Goal: Task Accomplishment & Management: Manage account settings

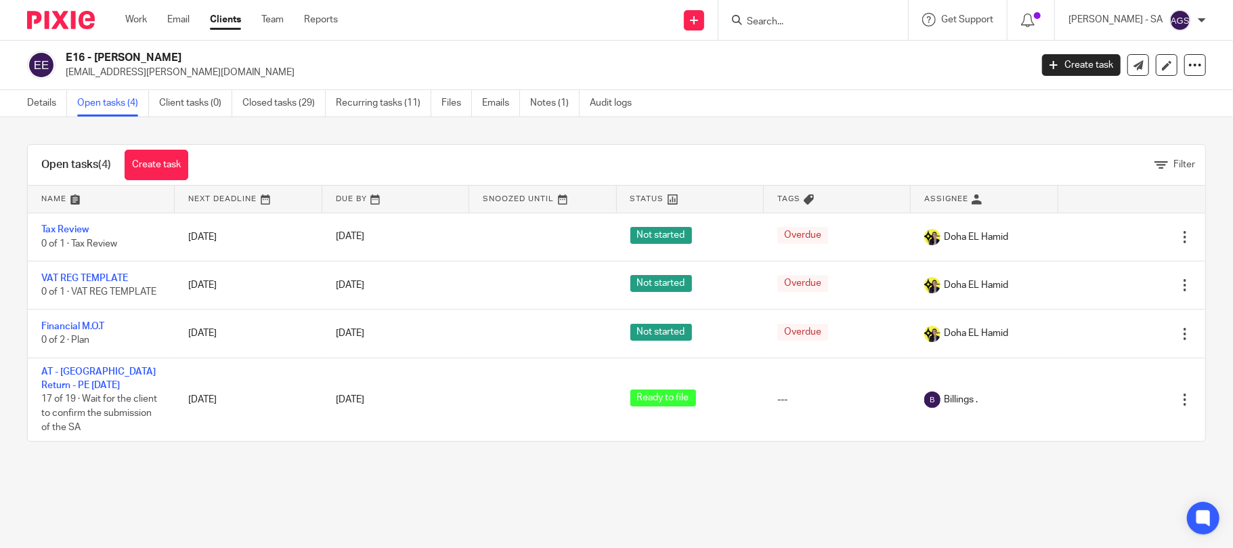
click at [742, 53] on h2 "E16 - [PERSON_NAME]" at bounding box center [448, 58] width 765 height 14
click at [779, 20] on input "Search" at bounding box center [807, 22] width 122 height 12
type input "E7"
click button "submit" at bounding box center [0, 0] width 0 height 0
click at [845, 49] on link at bounding box center [857, 58] width 229 height 31
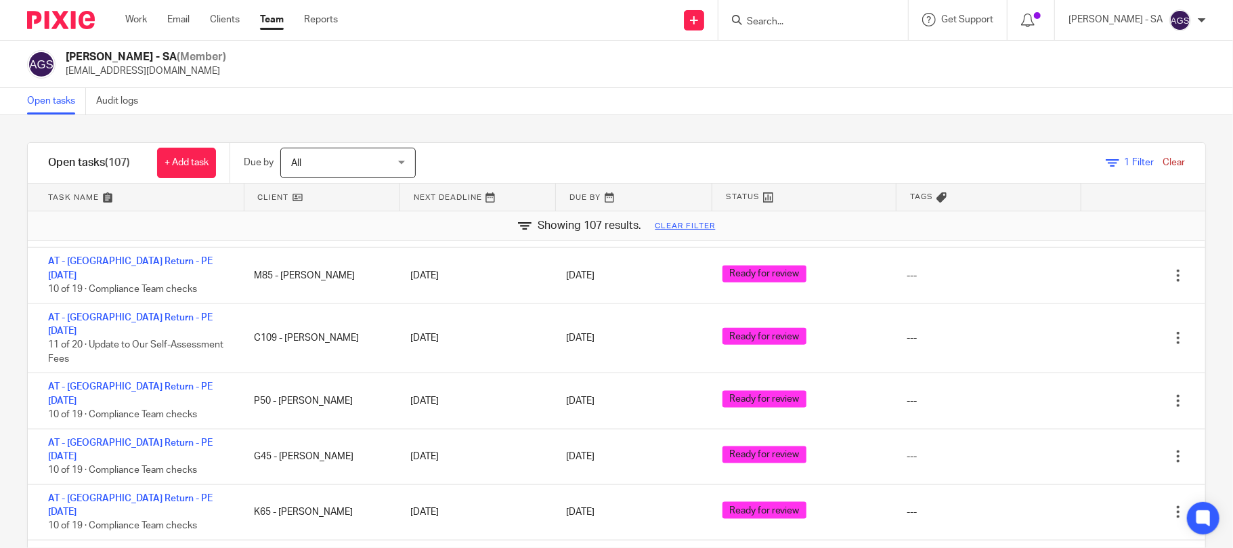
scroll to position [1084, 0]
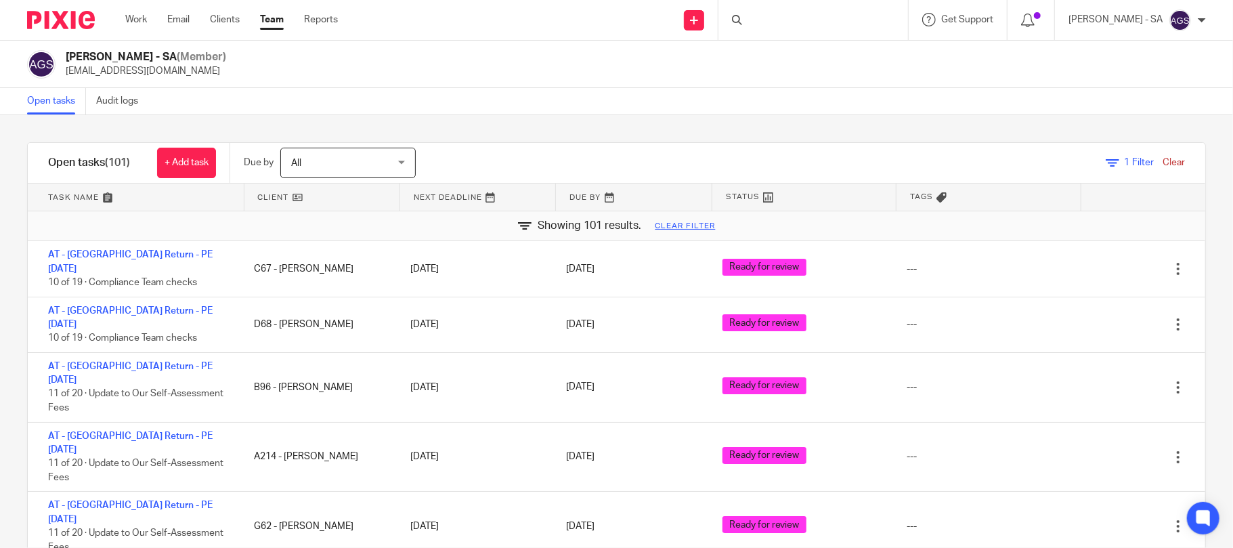
click at [505, 77] on div "[PERSON_NAME] - SA (Member) [EMAIL_ADDRESS][DOMAIN_NAME]" at bounding box center [616, 64] width 1179 height 28
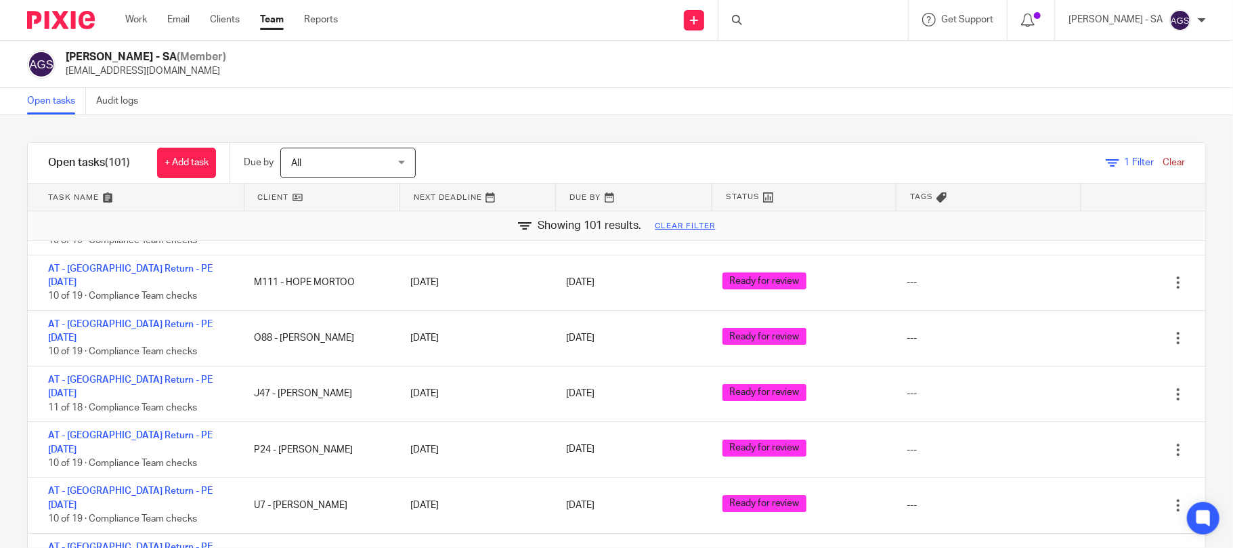
scroll to position [3702, 0]
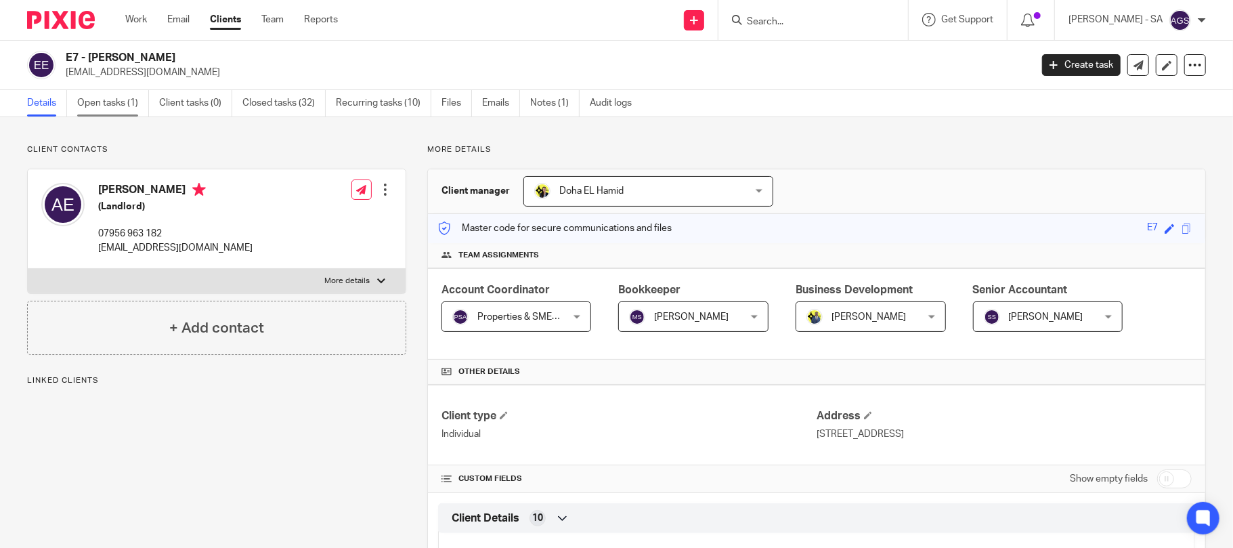
click at [93, 96] on link "Open tasks (1)" at bounding box center [113, 103] width 72 height 26
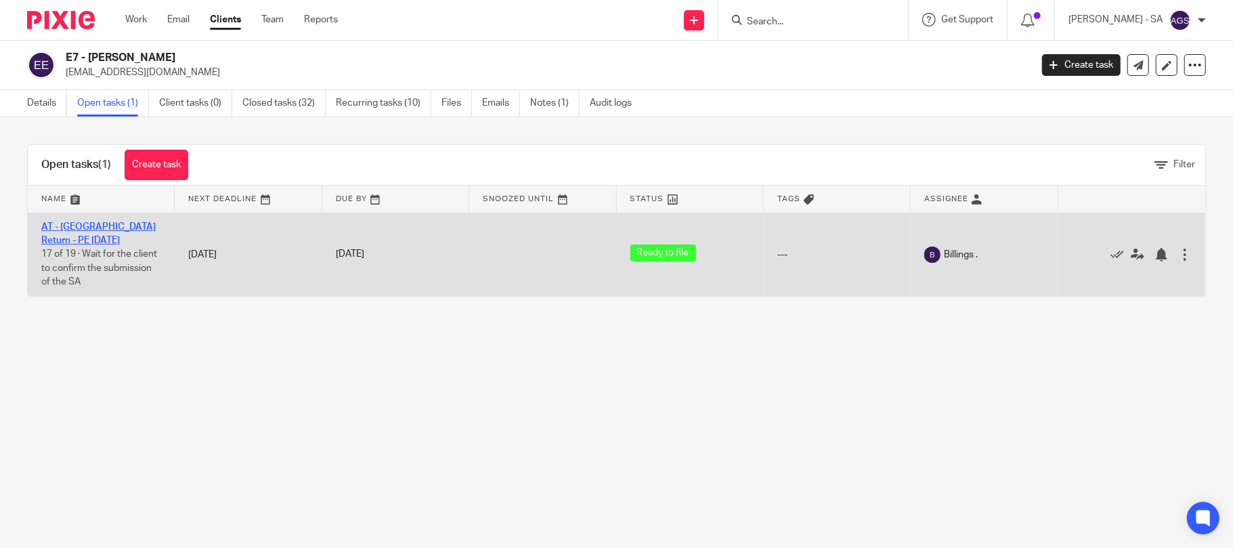
click at [95, 228] on link "AT - [GEOGRAPHIC_DATA] Return - PE [DATE]" at bounding box center [98, 233] width 114 height 23
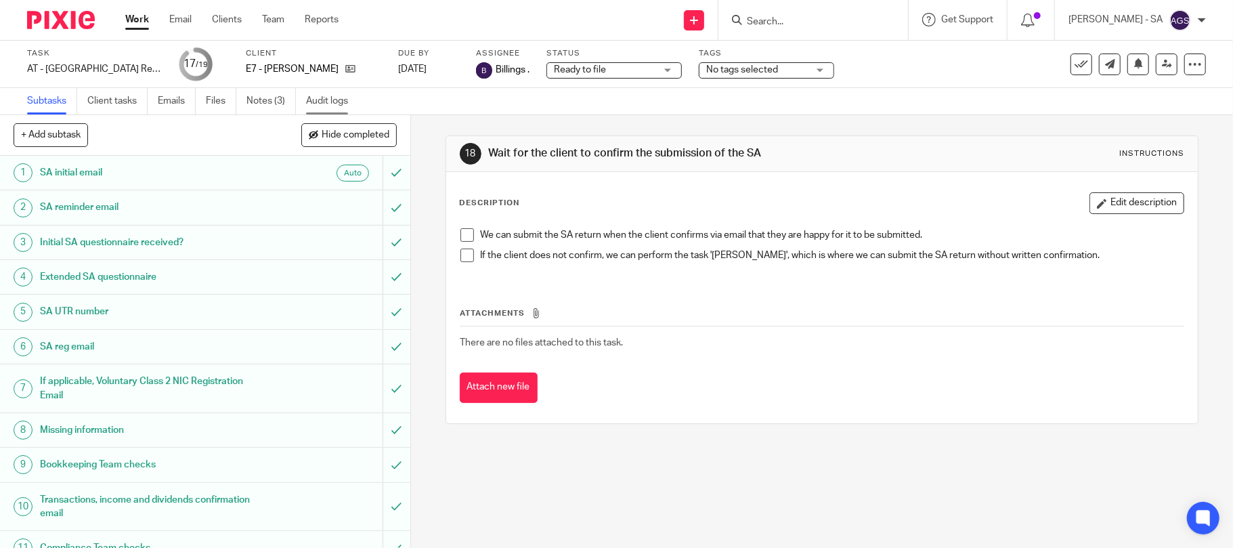
click at [320, 93] on link "Audit logs" at bounding box center [332, 101] width 52 height 26
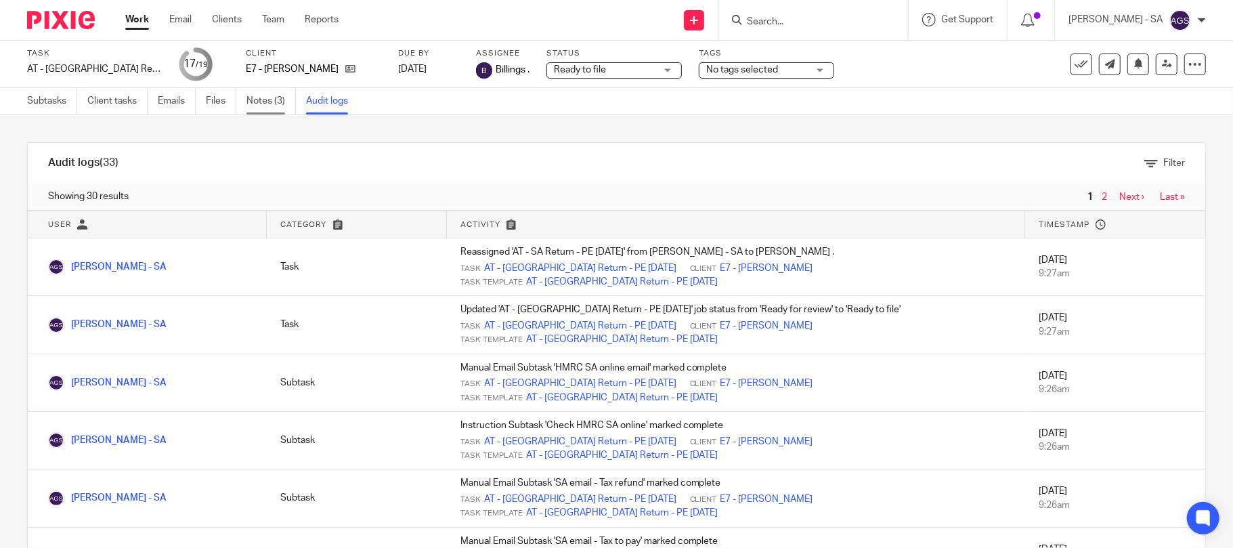
click at [260, 96] on link "Notes (3)" at bounding box center [271, 101] width 49 height 26
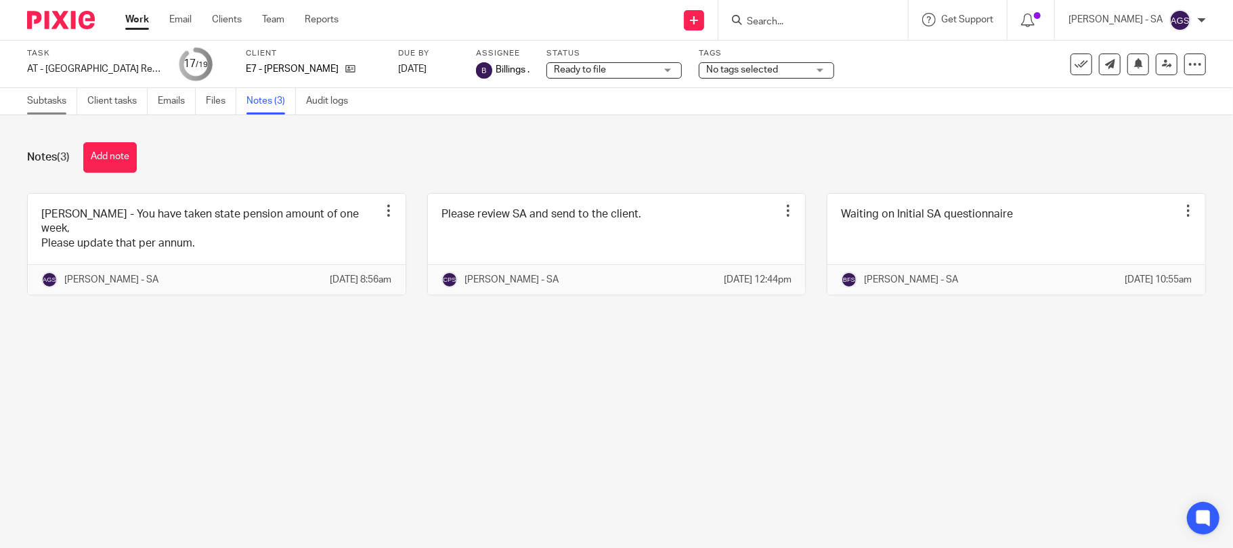
click at [66, 93] on link "Subtasks" at bounding box center [52, 101] width 50 height 26
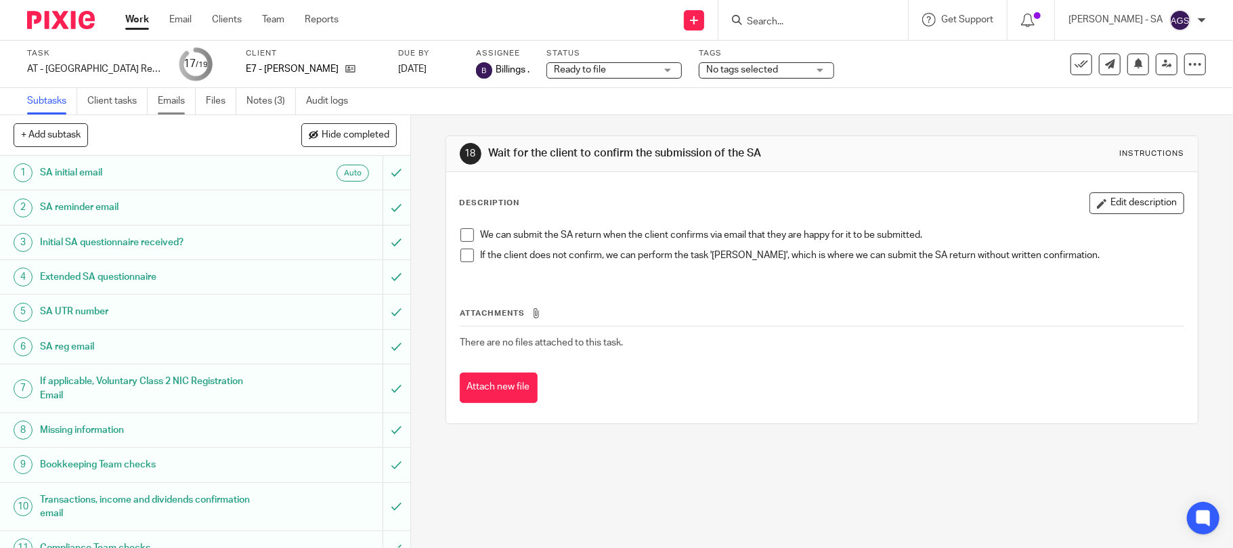
click at [184, 98] on link "Emails" at bounding box center [177, 101] width 38 height 26
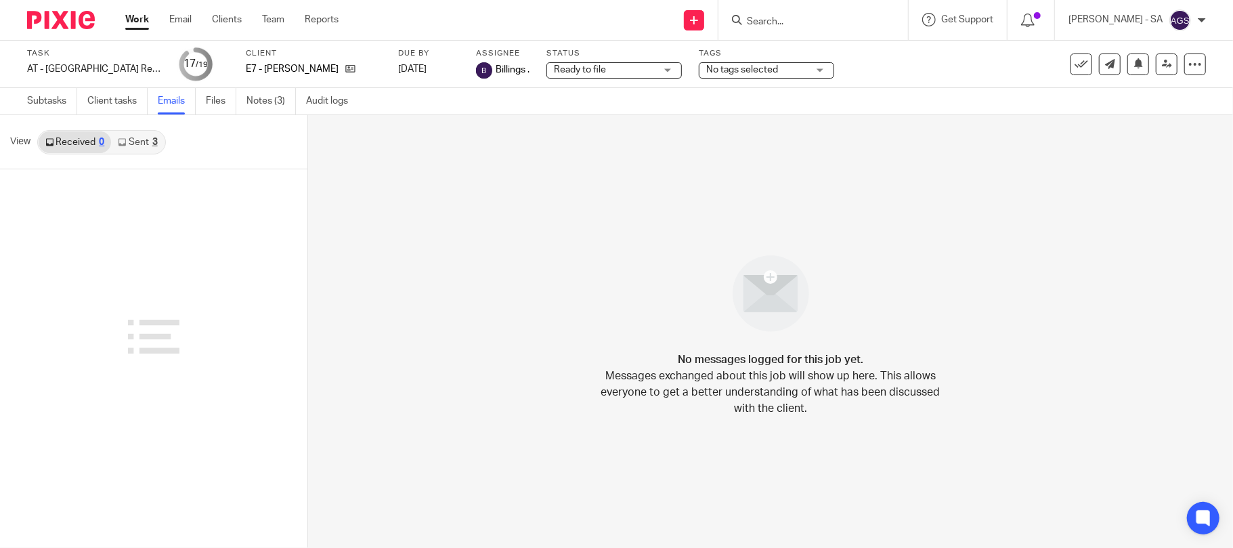
click at [141, 136] on link "Sent 3" at bounding box center [137, 142] width 53 height 22
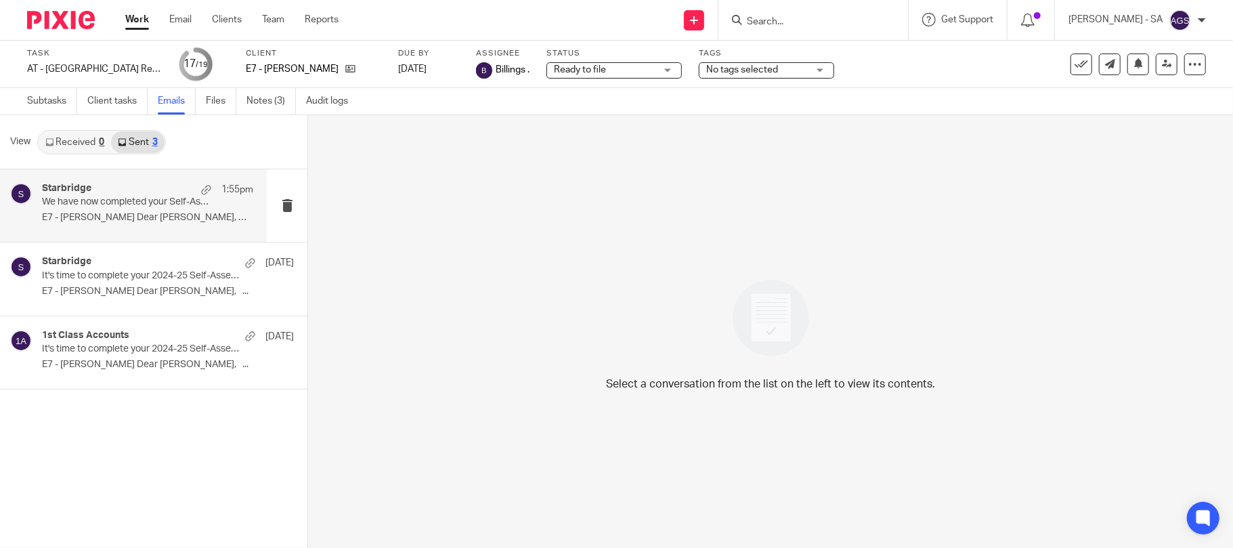
click at [89, 217] on p "E7 - [PERSON_NAME] Dear [PERSON_NAME], We can..." at bounding box center [147, 218] width 211 height 12
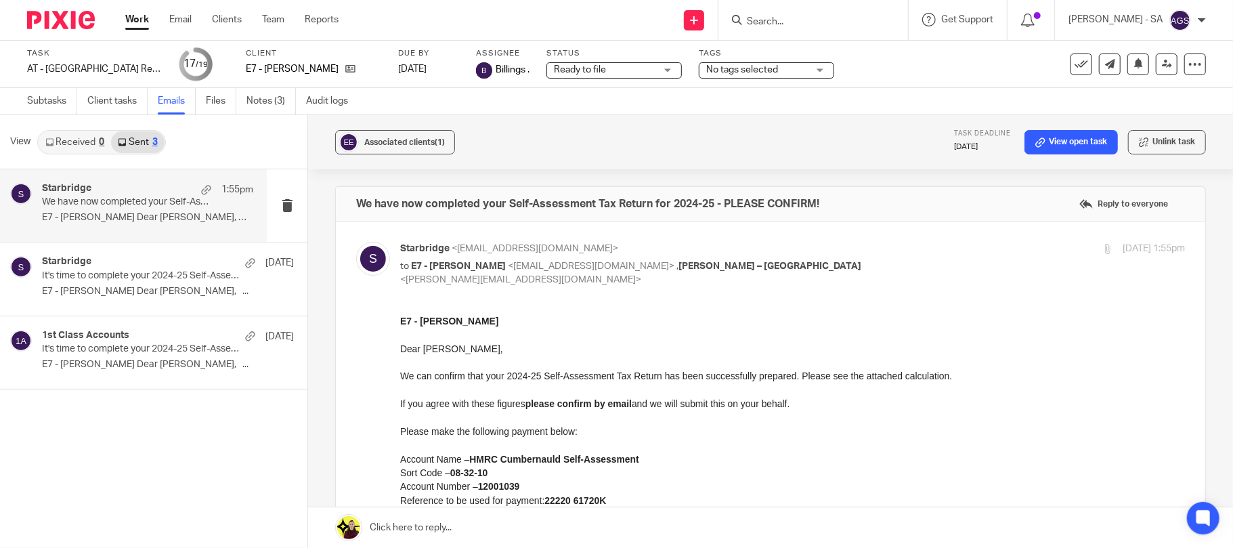
click at [147, 205] on p "We have now completed your Self-Assessment Tax Return for 2024-25 - PLEASE CONF…" at bounding box center [126, 202] width 169 height 12
click at [553, 444] on p at bounding box center [792, 445] width 785 height 14
click at [153, 277] on p "It's time to complete your 2024-25 Self-Assessment Tax Return!" at bounding box center [126, 276] width 169 height 12
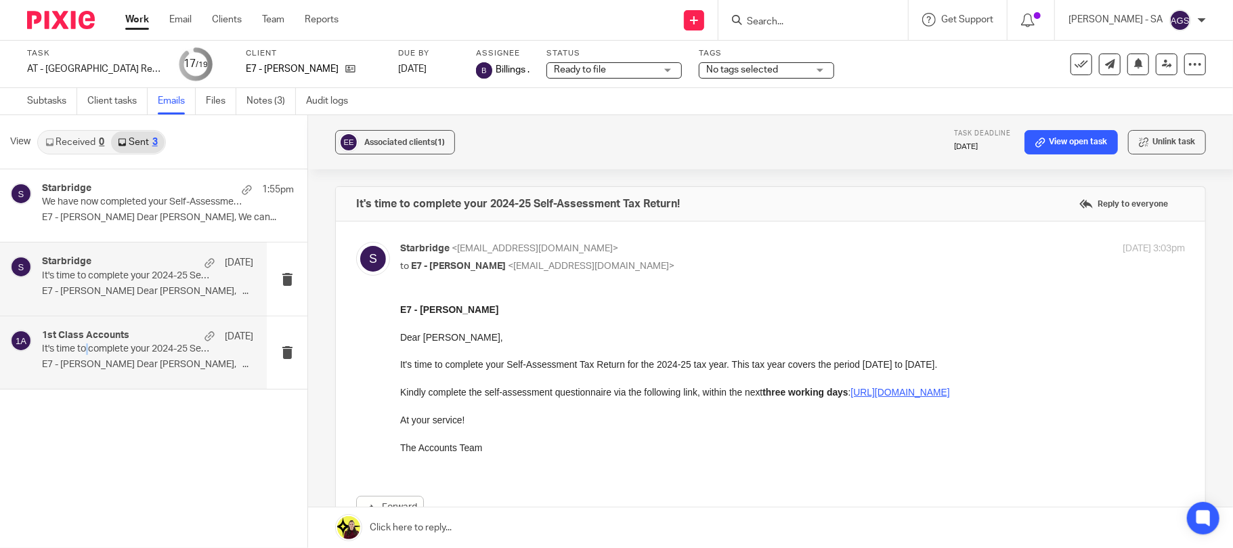
click at [87, 350] on p "It's time to complete your 2024-25 Self-Assessment Tax Return!" at bounding box center [126, 349] width 169 height 12
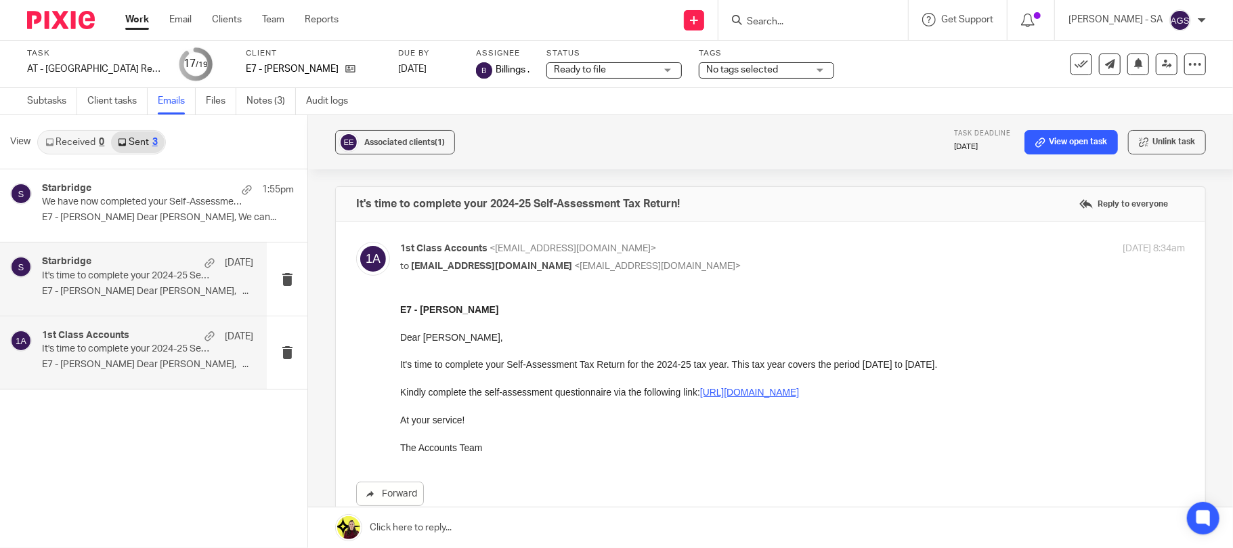
click at [108, 278] on p "It's time to complete your 2024-25 Self-Assessment Tax Return!" at bounding box center [126, 276] width 169 height 12
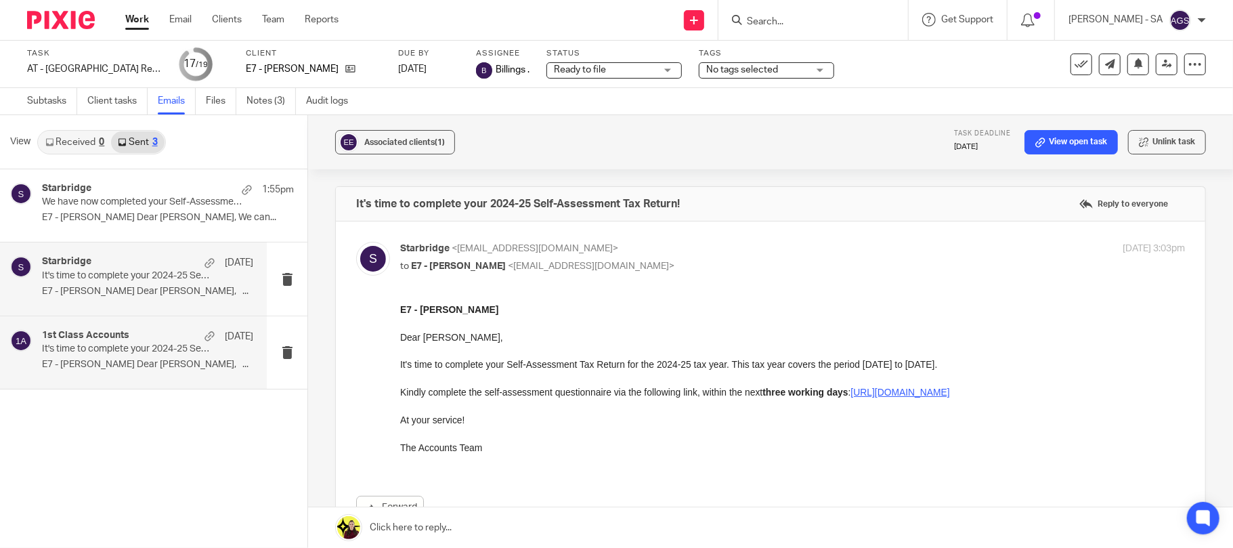
click at [112, 359] on p "E7 - ALLEN ELLIOTT Dear Allen, ..." at bounding box center [147, 365] width 211 height 12
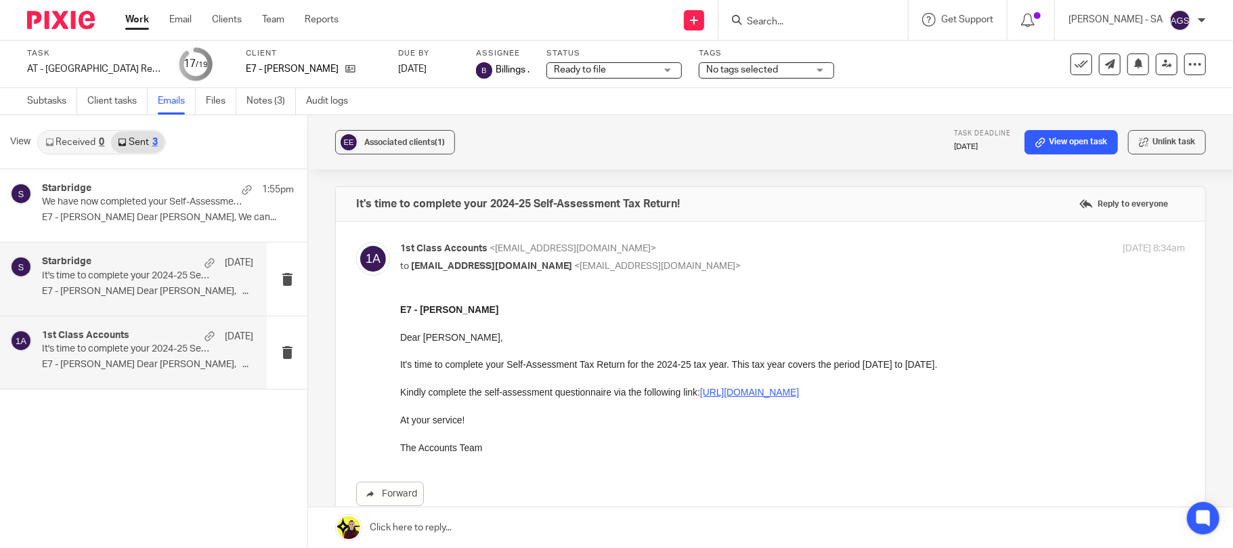
click at [125, 279] on p "It's time to complete your 2024-25 Self-Assessment Tax Return!" at bounding box center [126, 276] width 169 height 12
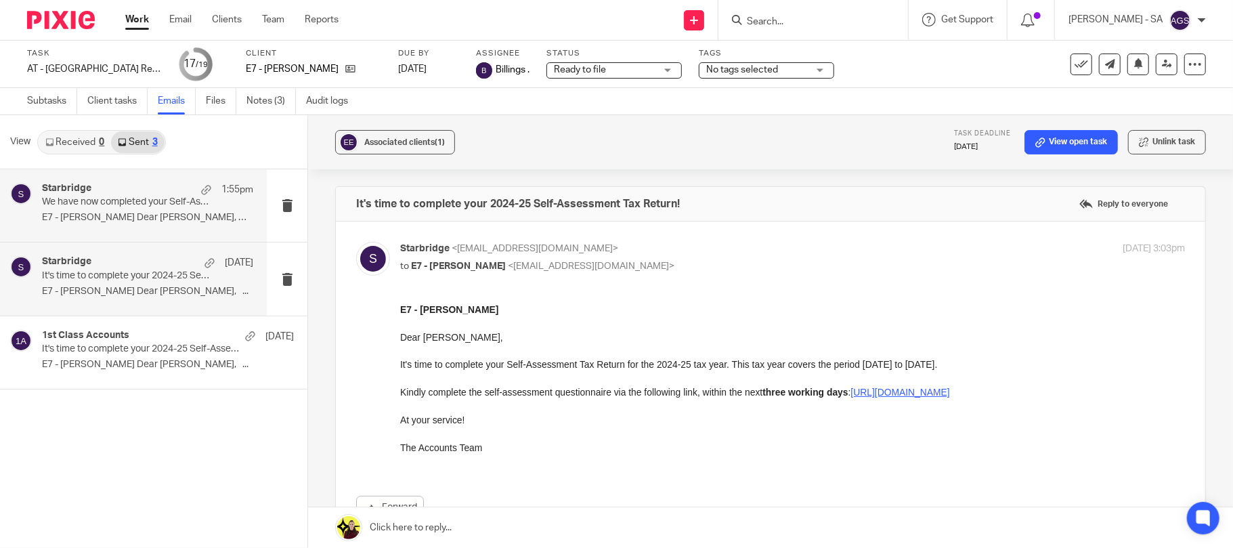
click at [150, 213] on p "E7 - ALLEN ELLIOTT Dear Allen, We can..." at bounding box center [147, 218] width 211 height 12
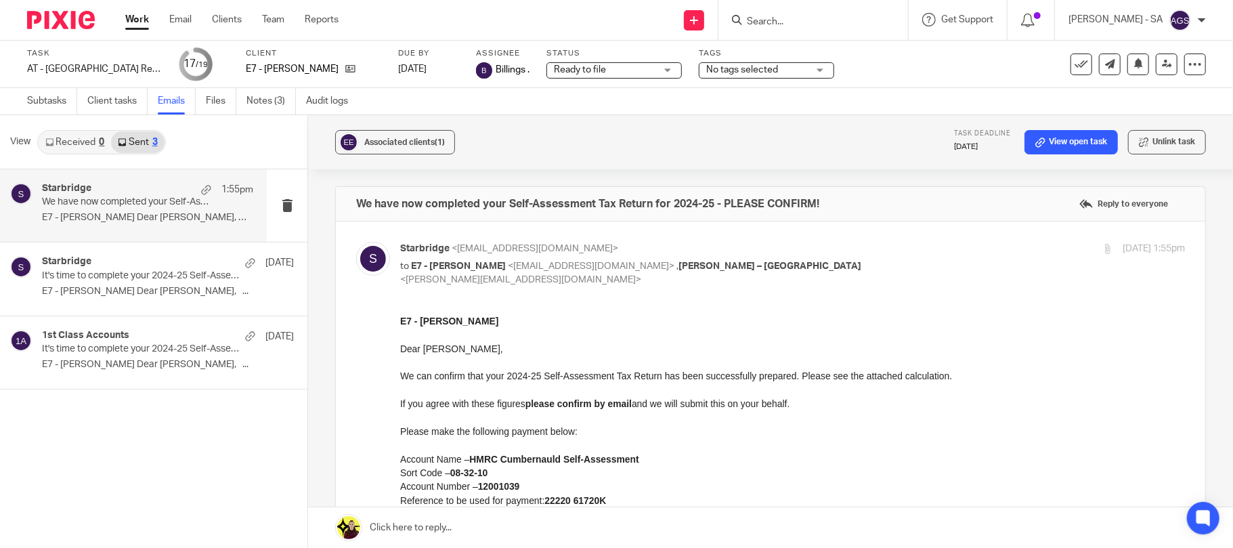
drag, startPoint x: 341, startPoint y: 75, endPoint x: 381, endPoint y: 20, distance: 66.9
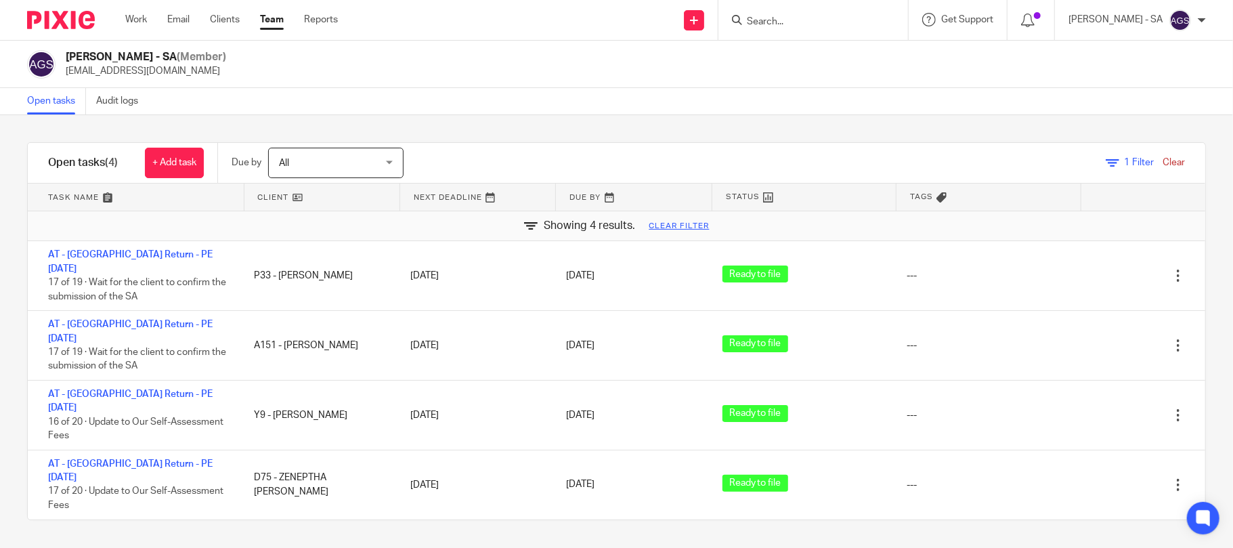
click at [233, 496] on div "Filter tasks Only show tasks matching all of these conditions 1 Client name Is …" at bounding box center [616, 331] width 1233 height 433
click at [566, 104] on div "Open tasks Audit logs" at bounding box center [616, 101] width 1233 height 27
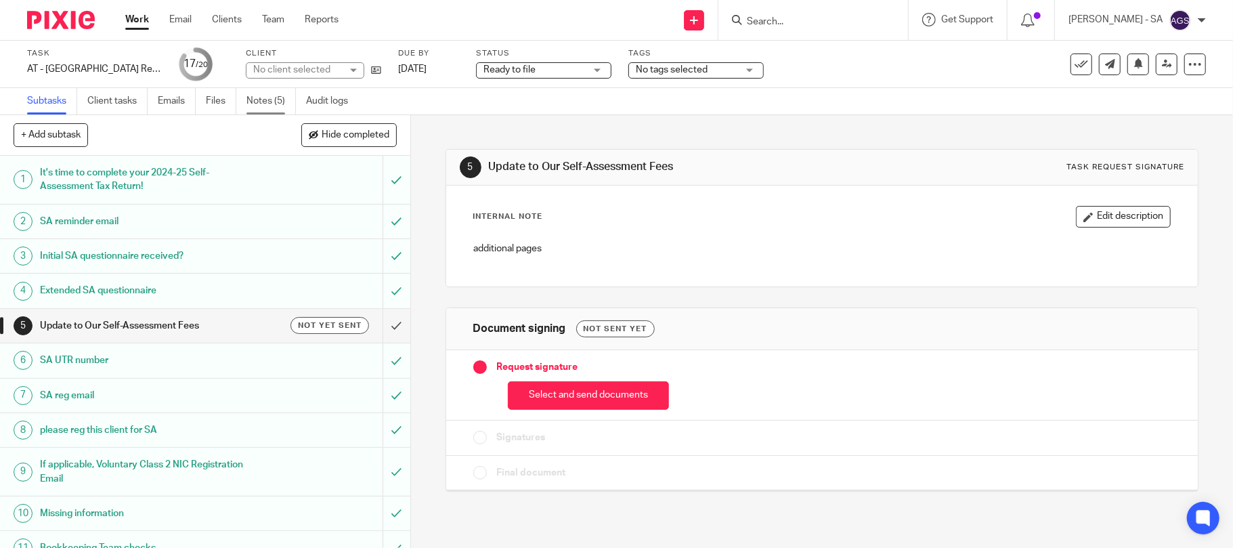
click at [274, 106] on link "Notes (5)" at bounding box center [271, 101] width 49 height 26
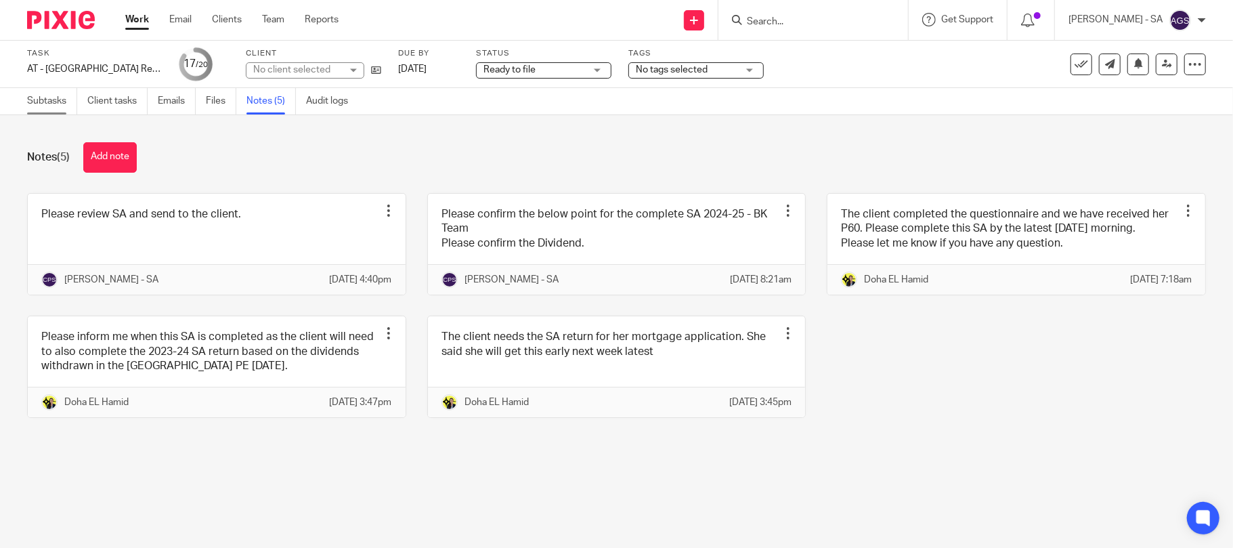
click at [56, 100] on link "Subtasks" at bounding box center [52, 101] width 50 height 26
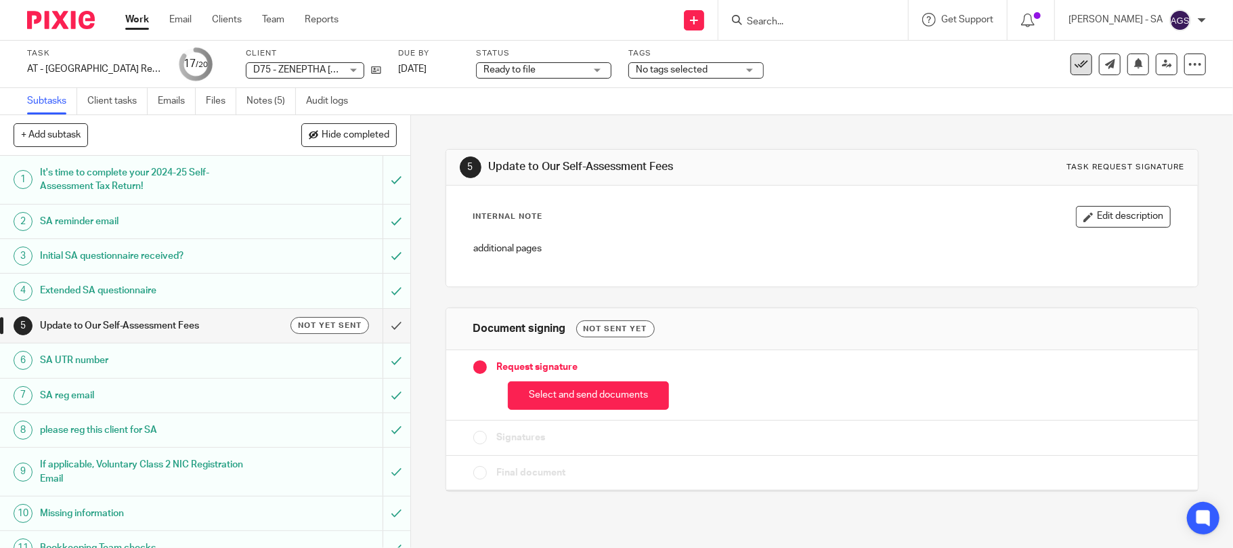
click at [1075, 61] on icon at bounding box center [1082, 65] width 14 height 14
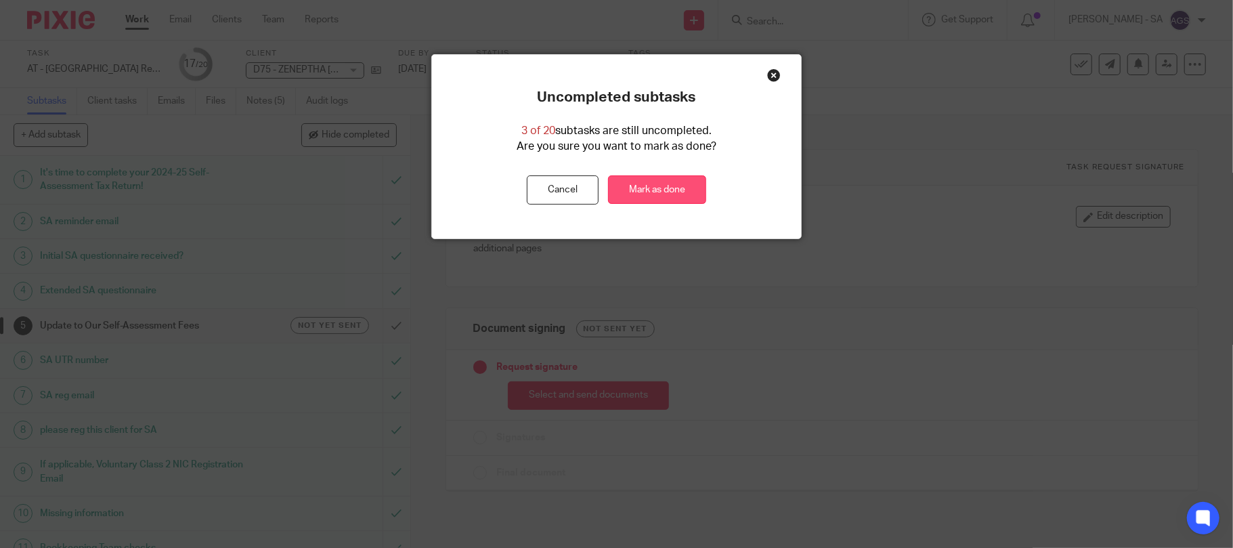
click at [649, 188] on link "Mark as done" at bounding box center [657, 189] width 98 height 29
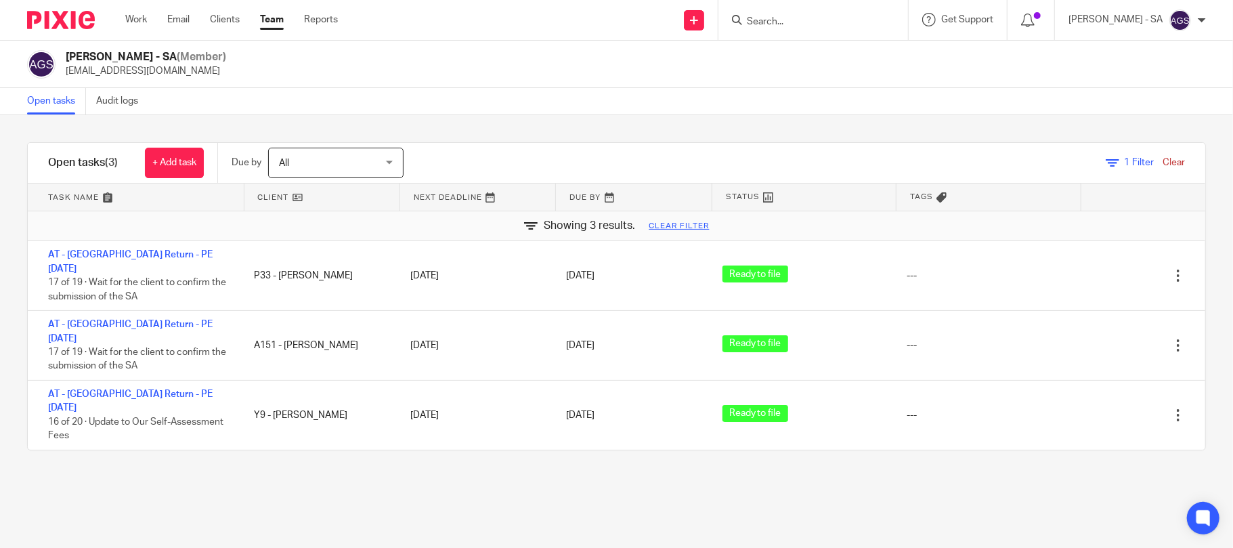
click at [722, 461] on div "Filter tasks Only show tasks matching all of these conditions 1 Client name Is …" at bounding box center [616, 331] width 1233 height 433
click at [782, 33] on div at bounding box center [814, 20] width 190 height 40
click at [784, 22] on input "Search" at bounding box center [807, 22] width 122 height 12
type input "E7"
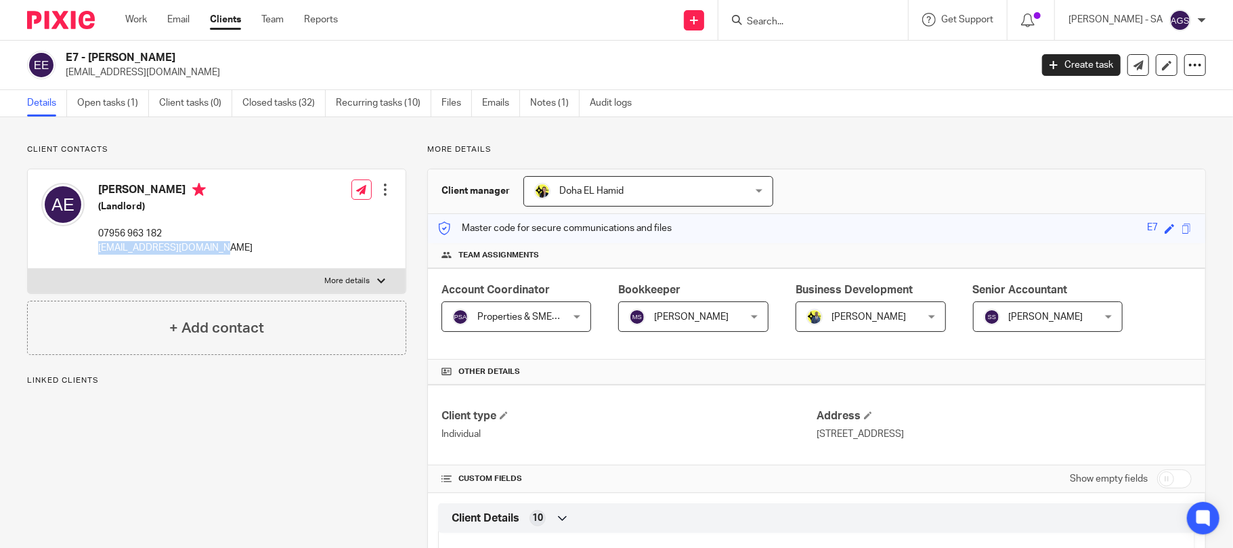
drag, startPoint x: 93, startPoint y: 247, endPoint x: 217, endPoint y: 247, distance: 123.9
click at [217, 247] on div "[PERSON_NAME] (Landlord) 07956 963 182 [EMAIL_ADDRESS][DOMAIN_NAME] Edit contac…" at bounding box center [217, 219] width 378 height 100
